Goal: Information Seeking & Learning: Learn about a topic

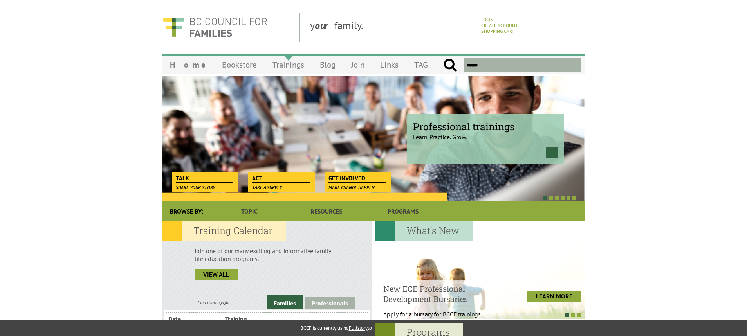
click at [264, 63] on link "Trainings" at bounding box center [287, 65] width 47 height 18
click at [264, 65] on link "Trainings" at bounding box center [287, 65] width 47 height 18
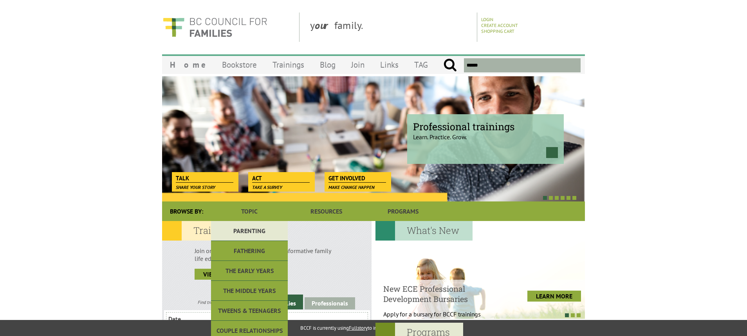
click at [258, 231] on link "Parenting" at bounding box center [249, 231] width 77 height 20
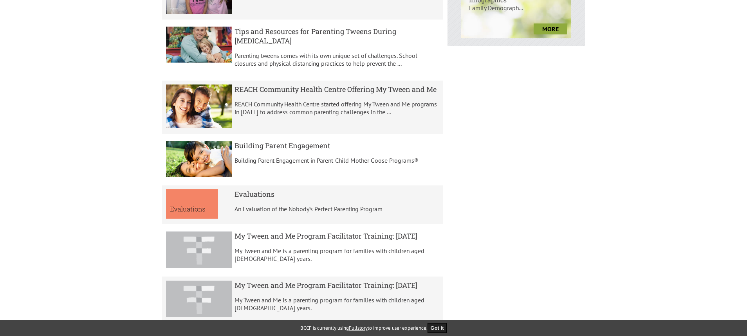
scroll to position [391, 0]
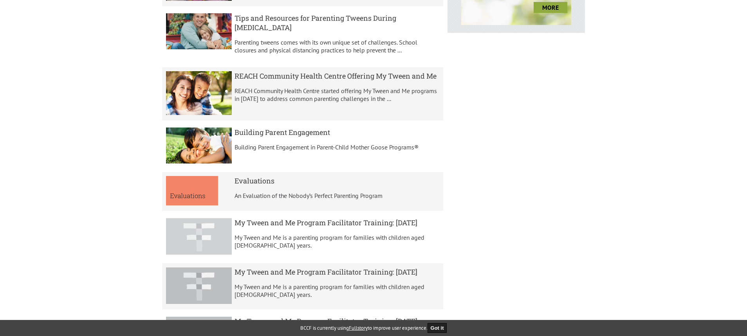
click at [273, 218] on h5 "My Tween and Me Program Facilitator Training: March 2024" at bounding box center [336, 222] width 205 height 9
click at [389, 218] on h5 "My Tween and Me Program Facilitator Training: March 2024" at bounding box center [336, 222] width 205 height 9
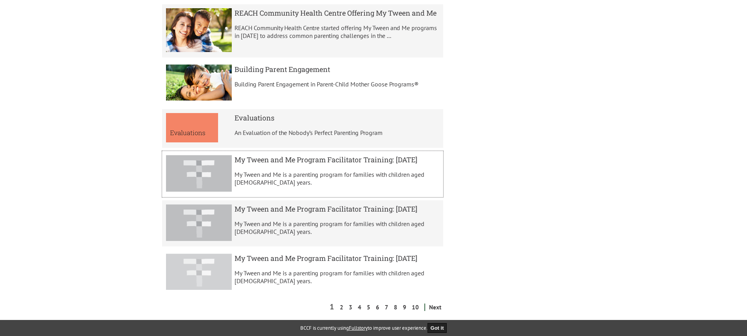
scroll to position [470, 0]
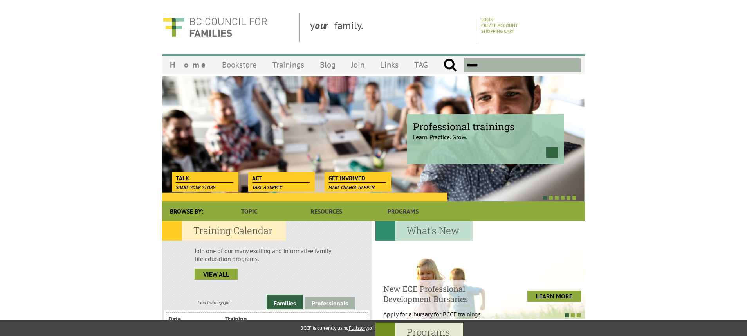
click at [452, 124] on span "Professional trainings" at bounding box center [485, 126] width 145 height 13
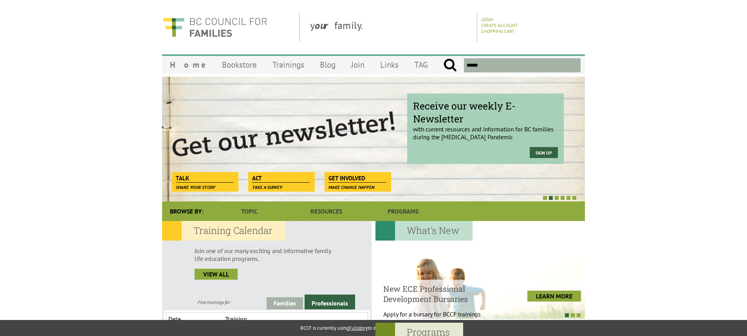
click at [482, 65] on input "text" at bounding box center [522, 65] width 117 height 14
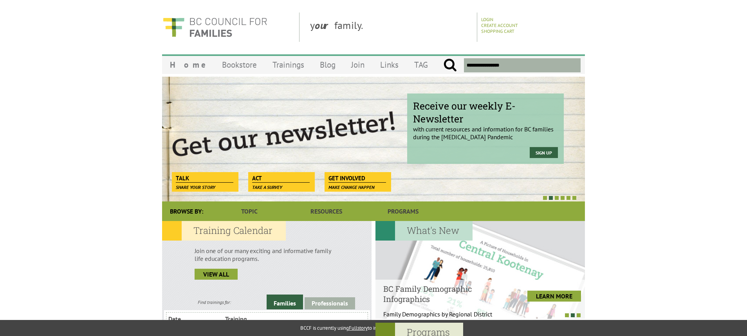
click at [443, 58] on input "submit" at bounding box center [450, 65] width 14 height 14
type input "**********"
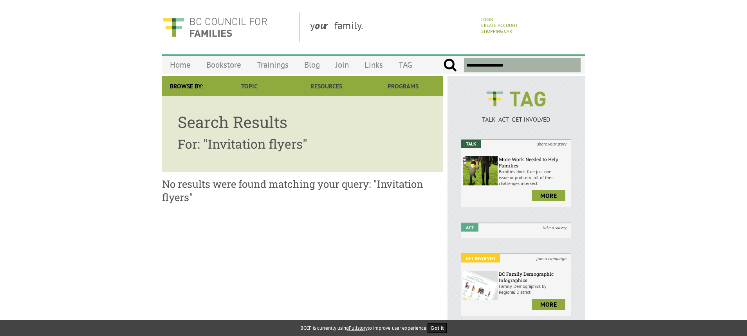
click at [470, 65] on input "**********" at bounding box center [522, 65] width 117 height 14
drag, startPoint x: 508, startPoint y: 63, endPoint x: 461, endPoint y: 61, distance: 47.0
click at [461, 61] on div "**********" at bounding box center [511, 65] width 137 height 22
click at [443, 58] on input "submit" at bounding box center [450, 65] width 14 height 14
type input "**********"
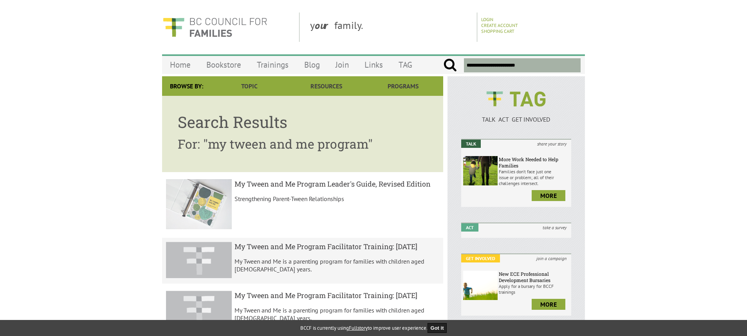
click at [291, 184] on h5 "My Tween and Me Program Leader's Guide, Revised Edition" at bounding box center [336, 183] width 205 height 9
click at [292, 183] on h5 "My Tween and Me Program Leader's Guide, Revised Edition" at bounding box center [336, 183] width 205 height 9
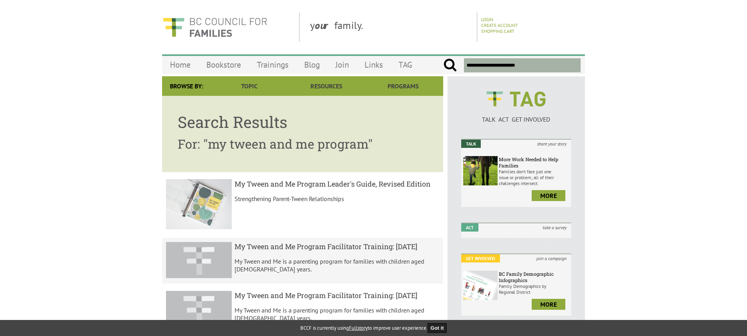
click at [280, 200] on p "Strengthening Parent-Tween Relationships" at bounding box center [336, 199] width 205 height 8
click at [280, 199] on p "Strengthening Parent-Tween Relationships" at bounding box center [336, 199] width 205 height 8
click at [193, 203] on img at bounding box center [199, 204] width 66 height 50
click at [264, 185] on h5 "My Tween and Me Program Leader's Guide, Revised Edition" at bounding box center [336, 183] width 205 height 9
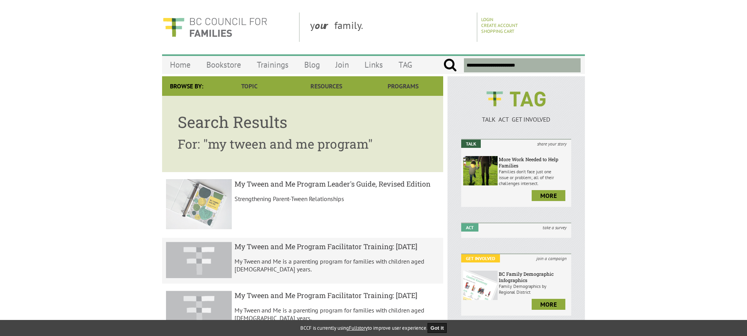
click at [265, 183] on h5 "My Tween and Me Program Leader's Guide, Revised Edition" at bounding box center [336, 183] width 205 height 9
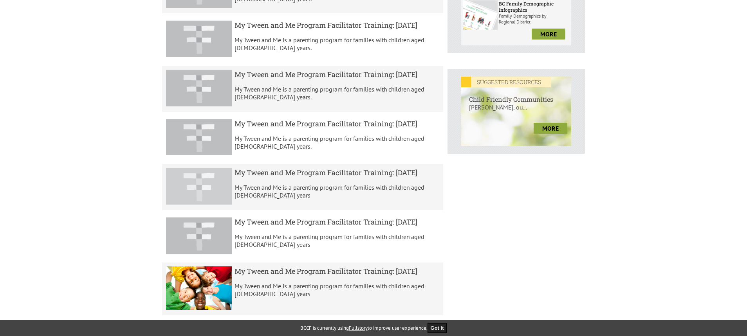
scroll to position [274, 0]
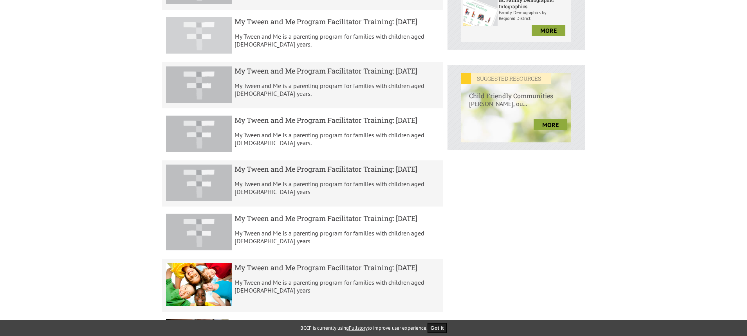
click at [357, 19] on h5 "My Tween and Me Program Facilitator Training: September 2024" at bounding box center [336, 21] width 205 height 9
click at [357, 18] on h5 "My Tween and Me Program Facilitator Training: September 2024" at bounding box center [336, 21] width 205 height 9
click at [355, 20] on h5 "My Tween and Me Program Facilitator Training: September 2024" at bounding box center [336, 21] width 205 height 9
click at [354, 19] on h5 "My Tween and Me Program Facilitator Training: September 2024" at bounding box center [336, 21] width 205 height 9
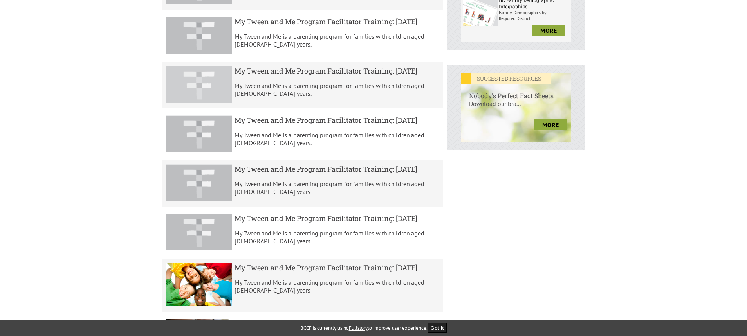
click at [367, 76] on h5 "My Tween and Me Program Facilitator Training: February 2025" at bounding box center [336, 70] width 205 height 9
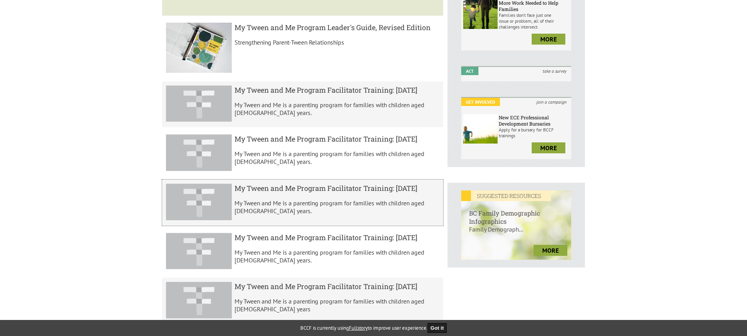
scroll to position [0, 0]
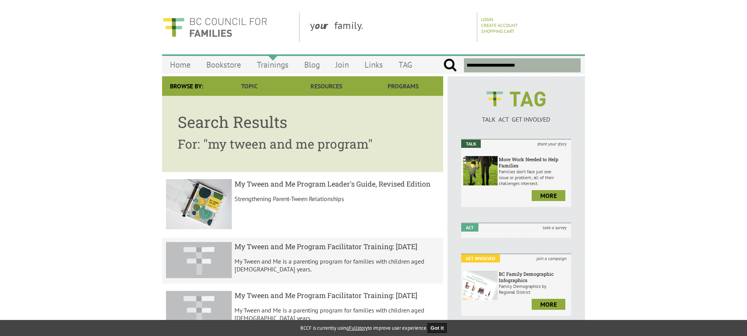
click at [277, 63] on link "Trainings" at bounding box center [272, 65] width 47 height 18
drag, startPoint x: 261, startPoint y: 59, endPoint x: 265, endPoint y: 62, distance: 5.1
click at [261, 59] on link "Trainings" at bounding box center [272, 65] width 47 height 18
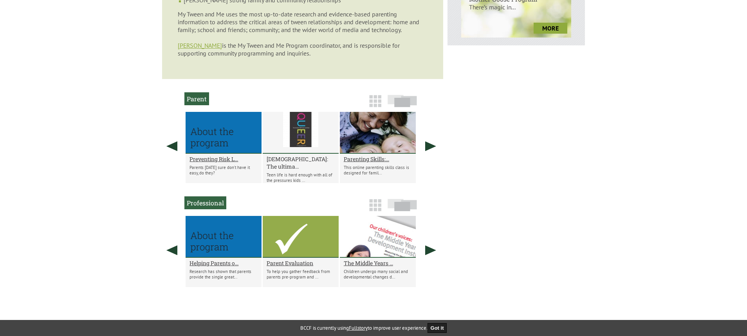
scroll to position [470, 0]
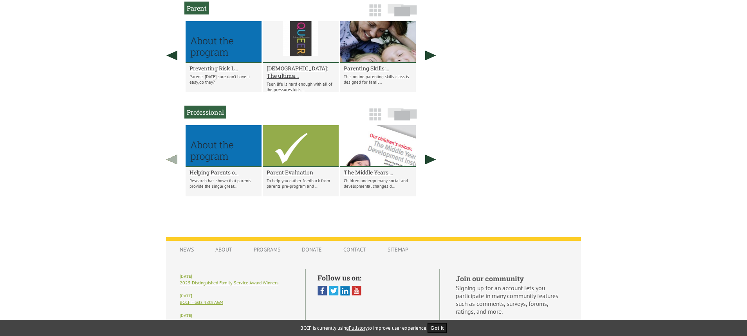
click at [173, 159] on link at bounding box center [172, 159] width 20 height 68
click at [174, 159] on link at bounding box center [172, 159] width 20 height 68
click at [425, 157] on link at bounding box center [431, 159] width 20 height 68
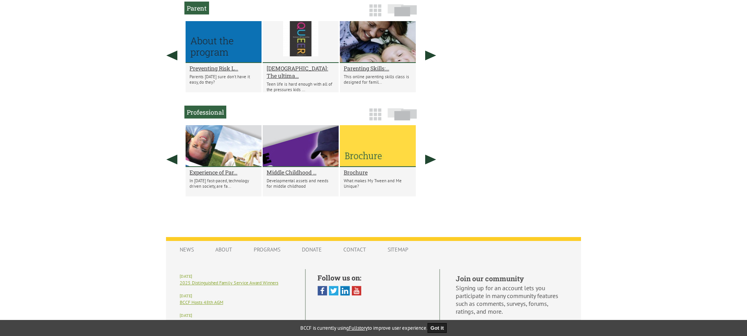
click at [370, 152] on div at bounding box center [378, 146] width 76 height 42
click at [359, 170] on h2 "Brochure" at bounding box center [378, 172] width 68 height 7
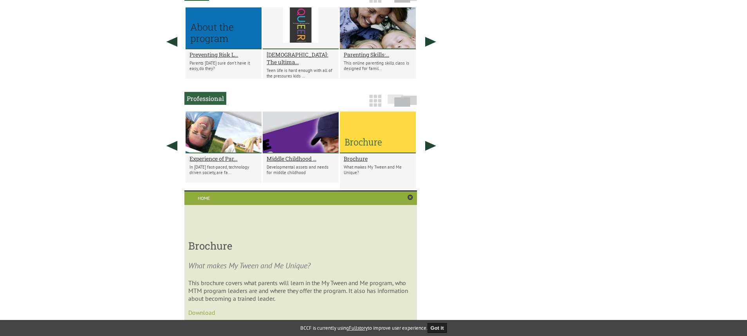
scroll to position [475, 0]
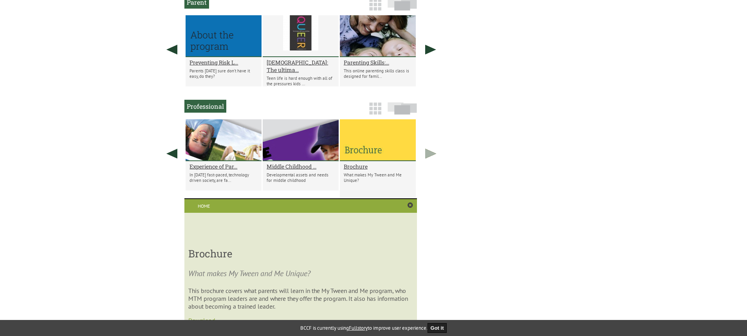
click at [430, 151] on link at bounding box center [431, 153] width 20 height 68
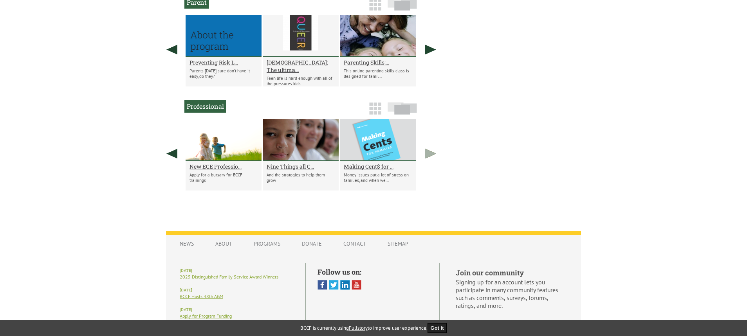
click at [429, 151] on link at bounding box center [431, 153] width 20 height 68
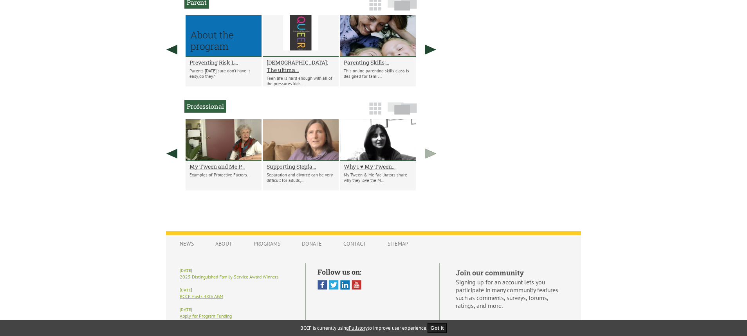
click at [429, 151] on link at bounding box center [431, 153] width 20 height 68
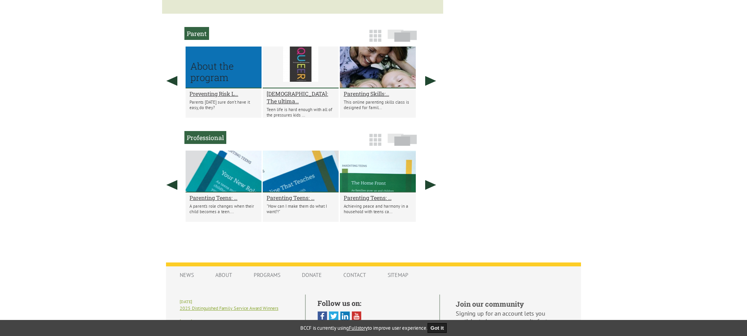
scroll to position [317, 0]
